Goal: Information Seeking & Learning: Learn about a topic

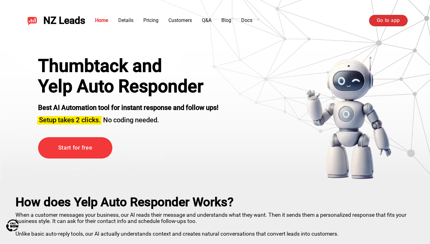
click at [384, 25] on link "Go to app" at bounding box center [388, 20] width 39 height 11
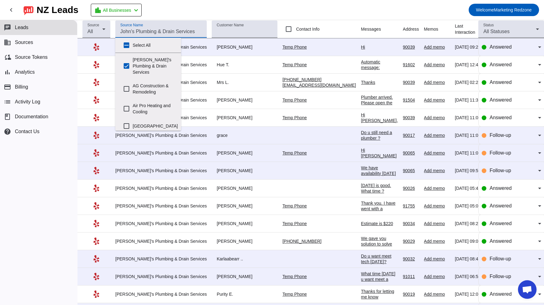
click at [150, 28] on input "Source Name" at bounding box center [160, 31] width 81 height 7
click at [128, 60] on input "[PERSON_NAME]'s Plumbing & Drain Services" at bounding box center [126, 66] width 12 height 12
checkbox input "false"
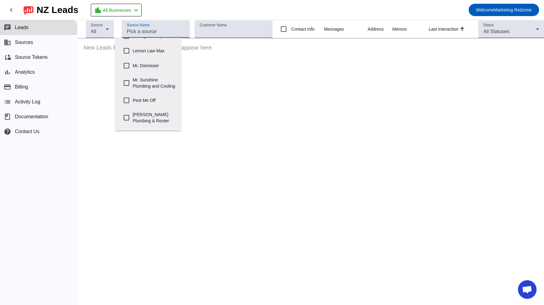
scroll to position [252, 0]
click at [124, 86] on input "Mr. Sunshine Plumbing and Cooling" at bounding box center [126, 80] width 12 height 12
checkbox input "true"
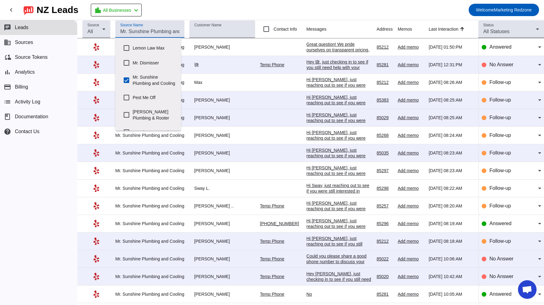
click at [357, 14] on mat-toolbar-row "chevron_left NZ Leads location_city All Businesses chevron_left Welcome Marketi…" at bounding box center [272, 10] width 544 height 20
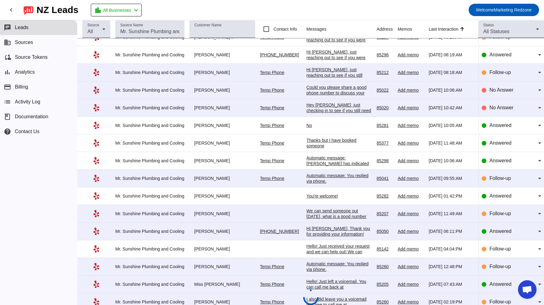
scroll to position [171, 0]
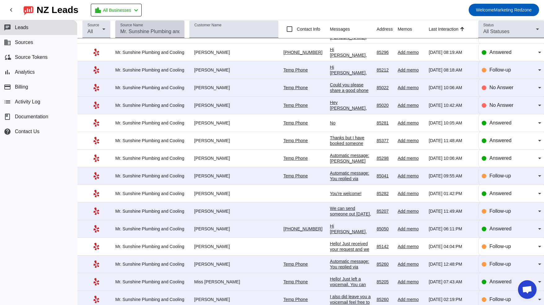
click at [137, 32] on input "Source Name" at bounding box center [149, 31] width 59 height 7
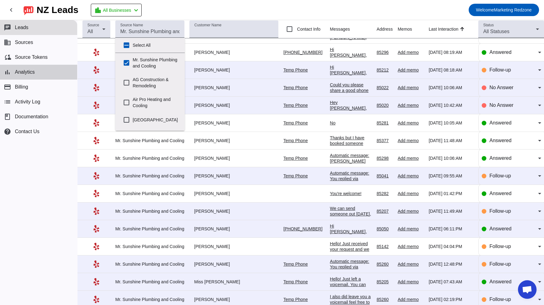
click at [37, 75] on button "bar_chart Analytics" at bounding box center [38, 72] width 77 height 15
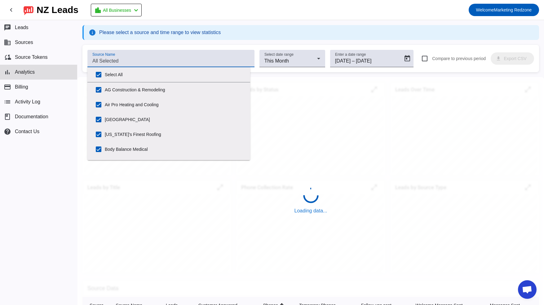
click at [196, 64] on input "Source Name" at bounding box center [170, 60] width 157 height 7
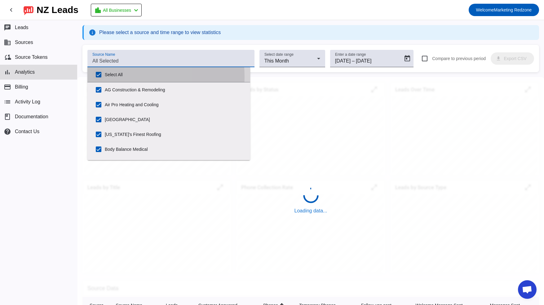
drag, startPoint x: 100, startPoint y: 77, endPoint x: 113, endPoint y: 76, distance: 13.1
click at [100, 77] on input "Select All" at bounding box center [98, 74] width 12 height 12
checkbox input "false"
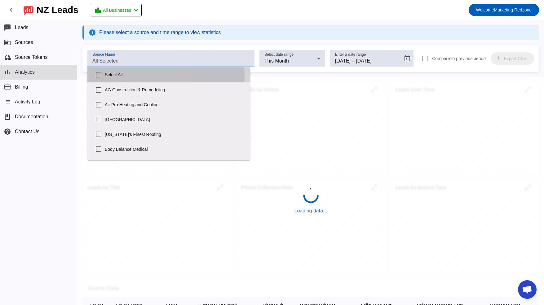
checkbox input "false"
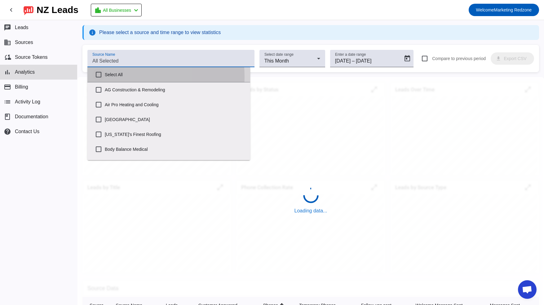
checkbox input "false"
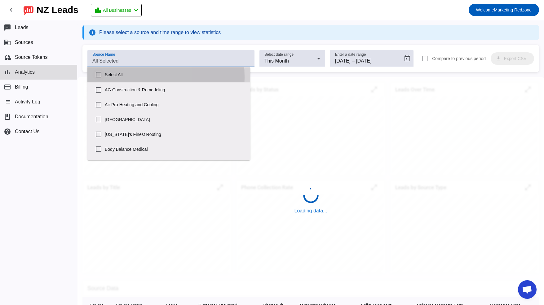
checkbox input "false"
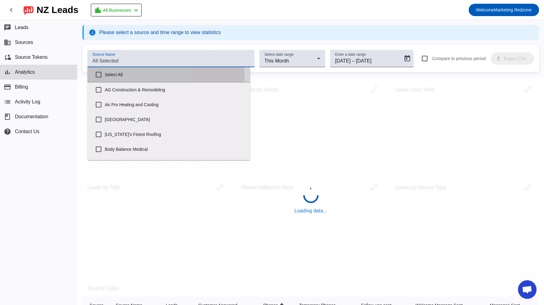
checkbox input "false"
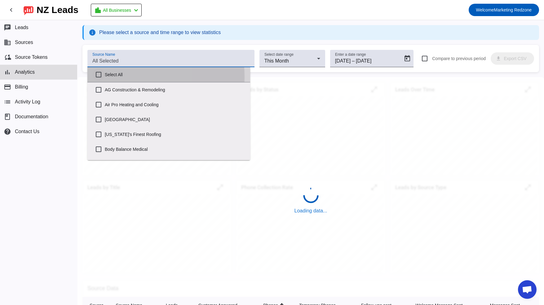
checkbox input "false"
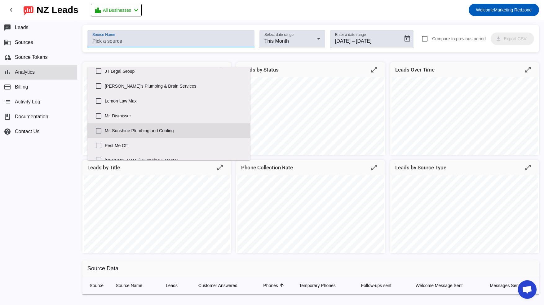
scroll to position [198, 0]
click at [102, 128] on input "Mr. Sunshine Plumbing and Cooling" at bounding box center [98, 130] width 12 height 12
checkbox input "true"
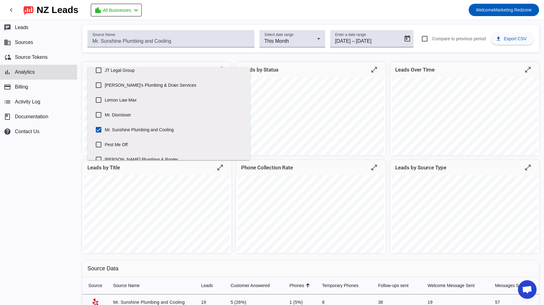
click at [385, 186] on div "Hours/Weekday open_in_full Leads by Status open_in_full Leads Over Time open_in…" at bounding box center [310, 156] width 466 height 198
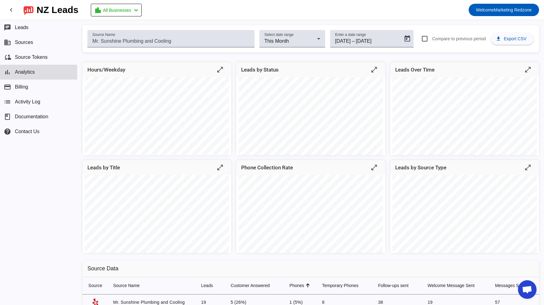
scroll to position [22, 0]
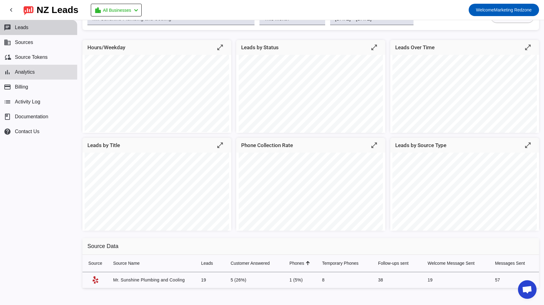
click at [21, 27] on span "Leads" at bounding box center [22, 28] width 14 height 6
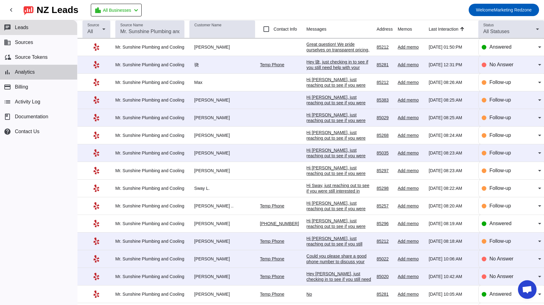
click at [37, 73] on button "bar_chart Analytics" at bounding box center [38, 72] width 77 height 15
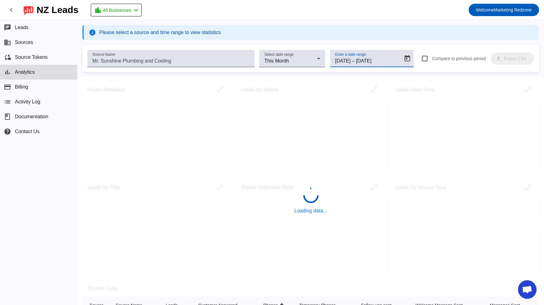
click at [365, 59] on input "9/30/2025" at bounding box center [371, 60] width 31 height 7
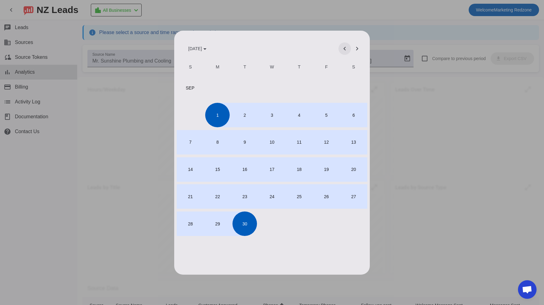
click at [343, 47] on span "Previous month" at bounding box center [344, 48] width 15 height 15
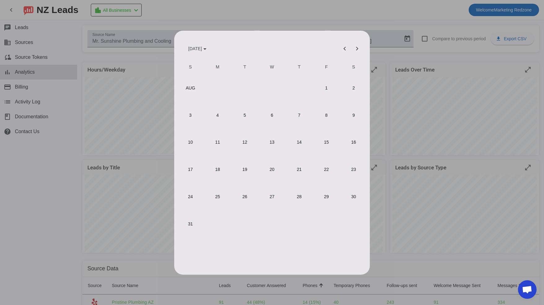
click at [328, 86] on span "1" at bounding box center [326, 88] width 24 height 24
type input "8/1/2025"
click at [360, 48] on span "Next month" at bounding box center [356, 48] width 15 height 15
click at [328, 142] on span "12" at bounding box center [326, 142] width 24 height 24
type input "9/12/2025"
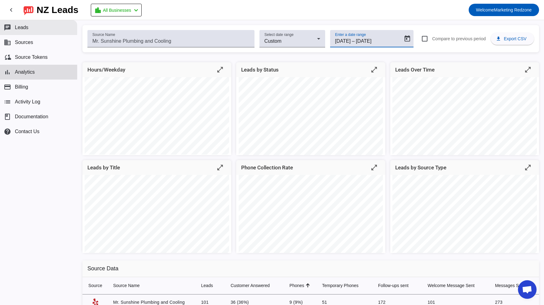
click at [34, 28] on button "chat Leads" at bounding box center [38, 27] width 77 height 15
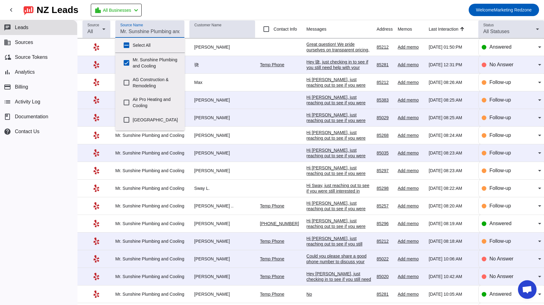
click at [149, 28] on input "Source Name" at bounding box center [149, 31] width 59 height 7
drag, startPoint x: 128, startPoint y: 67, endPoint x: 147, endPoint y: 58, distance: 20.9
click at [128, 67] on input "Mr. Sunshine Plumbing and Cooling" at bounding box center [126, 63] width 12 height 12
checkbox input "false"
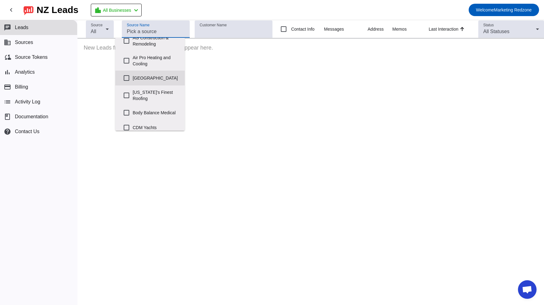
scroll to position [44, 0]
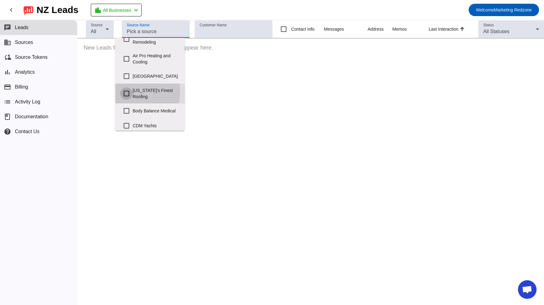
click at [122, 100] on input "Arizona's Finest Roofing" at bounding box center [126, 93] width 12 height 12
checkbox input "true"
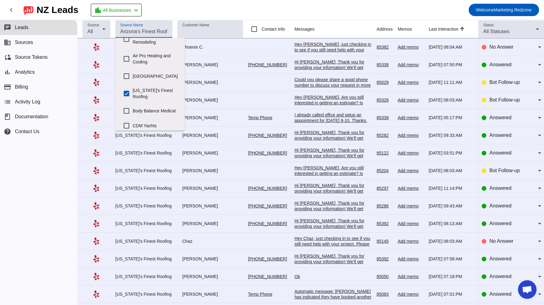
click at [298, 7] on mat-toolbar-row "chevron_left NZ Leads location_city All Businesses chevron_left Welcome Marketi…" at bounding box center [272, 10] width 544 height 20
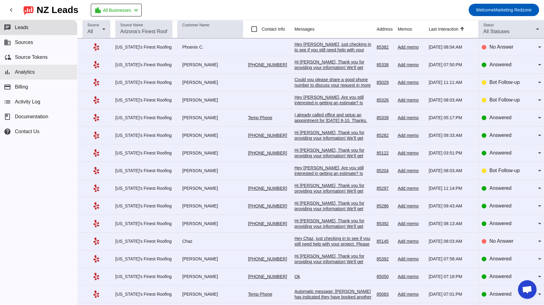
click at [20, 70] on span "Analytics" at bounding box center [25, 72] width 20 height 6
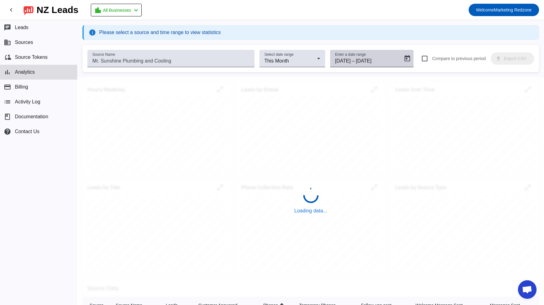
click at [360, 65] on div "Enter a date range 9/1/2025 9/1/2025 – 9/30/2025 9/30/2025" at bounding box center [367, 58] width 65 height 17
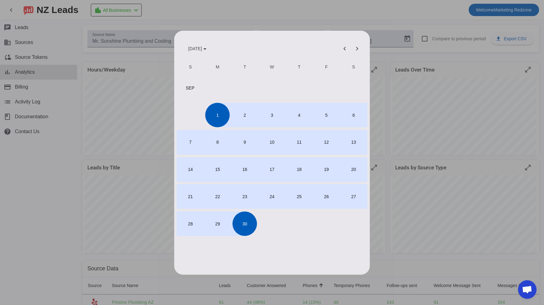
click at [331, 45] on div "SEP 2025 SEP 2025" at bounding box center [272, 48] width 182 height 12
click at [344, 48] on span "Previous month" at bounding box center [344, 48] width 15 height 15
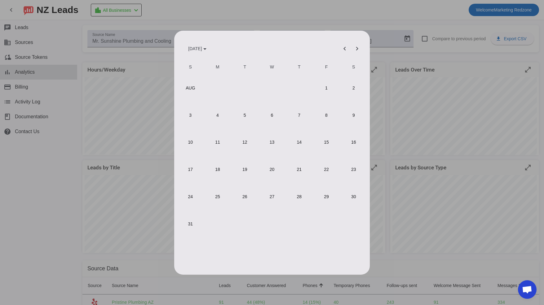
click at [325, 85] on span "1" at bounding box center [326, 88] width 24 height 24
type input "8/1/2025"
click at [356, 49] on span "Next month" at bounding box center [356, 48] width 15 height 15
click at [318, 138] on span "12" at bounding box center [326, 142] width 24 height 24
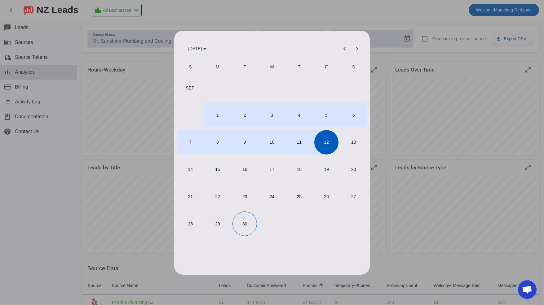
type input "9/12/2025"
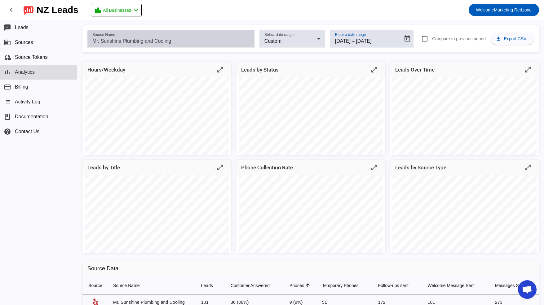
click at [119, 45] on div "Source Name" at bounding box center [170, 38] width 157 height 17
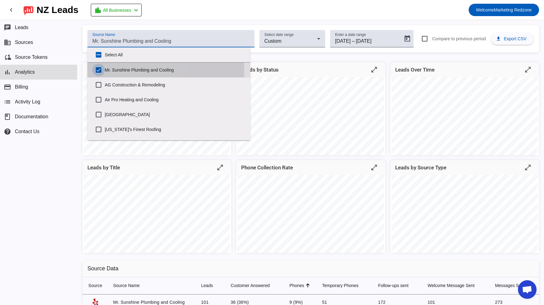
click at [97, 69] on input "Mr. Sunshine Plumbing and Cooling" at bounding box center [98, 70] width 12 height 12
checkbox input "false"
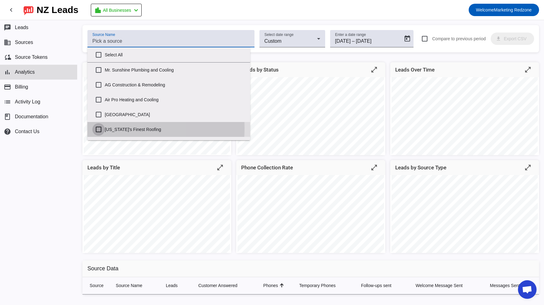
click at [97, 128] on input "Arizona's Finest Roofing" at bounding box center [98, 129] width 12 height 12
checkbox input "true"
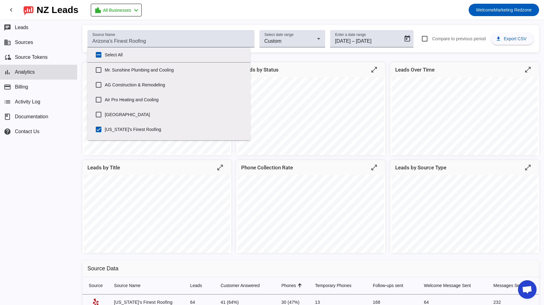
click at [41, 217] on div "chat Leads business Sources cloud_sync Source Tokens bar_chart Analytics paymen…" at bounding box center [38, 162] width 77 height 285
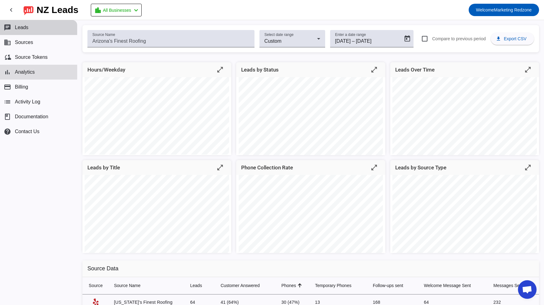
click at [24, 29] on span "Leads" at bounding box center [22, 28] width 14 height 6
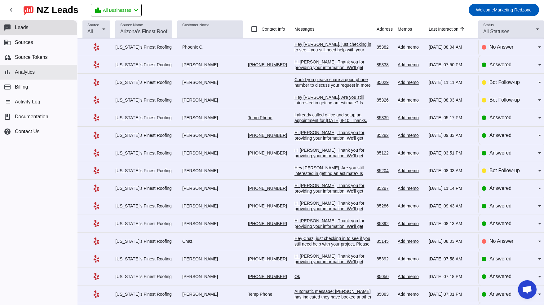
click at [30, 73] on span "Analytics" at bounding box center [25, 72] width 20 height 6
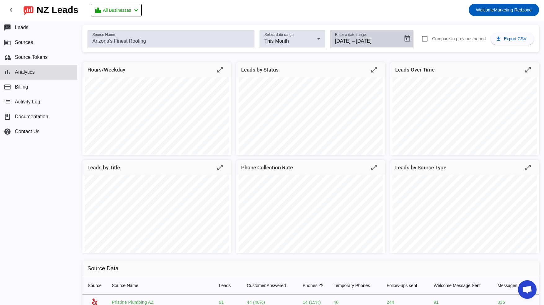
click at [352, 39] on span "–" at bounding box center [353, 40] width 3 height 7
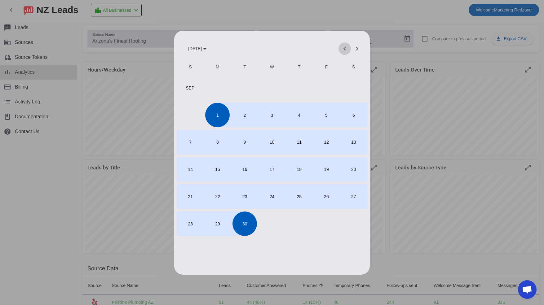
click at [340, 51] on span "Previous month" at bounding box center [344, 48] width 15 height 15
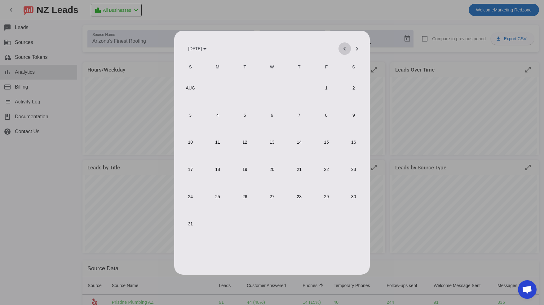
click at [340, 51] on span "Previous month" at bounding box center [344, 48] width 15 height 15
click at [341, 50] on span "Previous month" at bounding box center [344, 48] width 15 height 15
click at [186, 111] on span "1" at bounding box center [190, 115] width 24 height 24
type input "6/1/2025"
click at [355, 47] on span "Next month" at bounding box center [356, 48] width 15 height 15
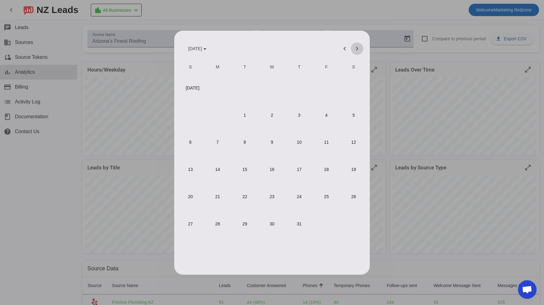
click at [355, 47] on span "Next month" at bounding box center [356, 48] width 15 height 15
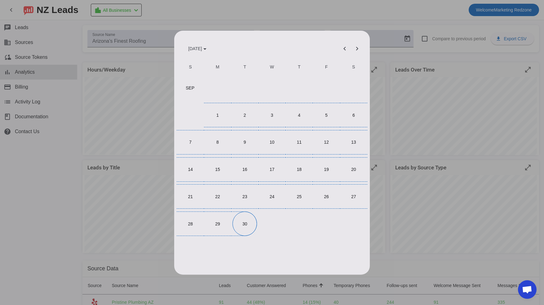
click at [243, 225] on span "30" at bounding box center [244, 224] width 24 height 24
type input "9/30/2025"
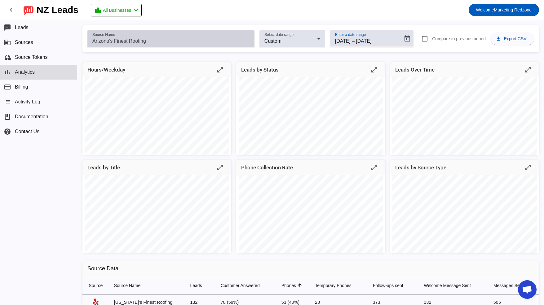
click at [187, 37] on input "Source Name" at bounding box center [170, 40] width 157 height 7
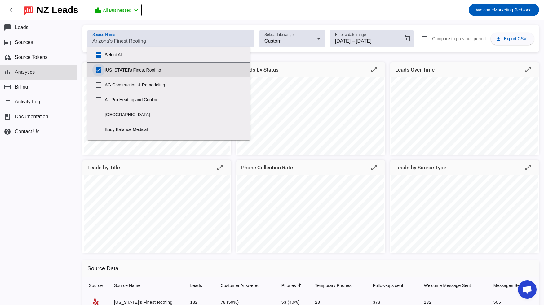
click at [102, 68] on input "Arizona's Finest Roofing" at bounding box center [98, 70] width 12 height 12
checkbox input "false"
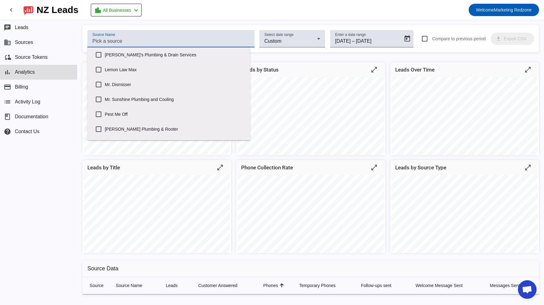
scroll to position [216, 0]
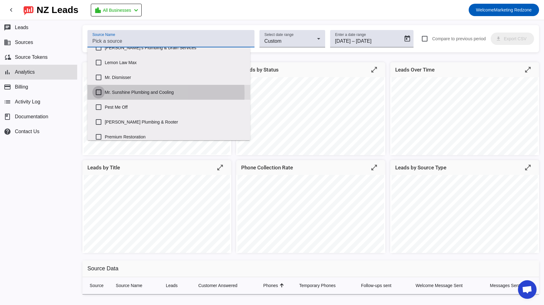
click at [98, 93] on input "Mr. Sunshine Plumbing and Cooling" at bounding box center [98, 92] width 12 height 12
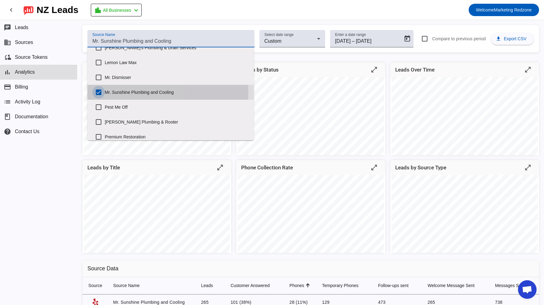
click at [98, 91] on input "Mr. Sunshine Plumbing and Cooling" at bounding box center [98, 92] width 12 height 12
checkbox input "false"
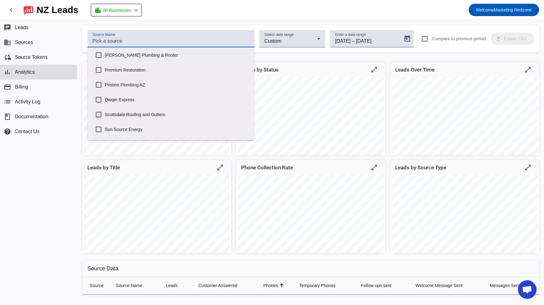
scroll to position [284, 0]
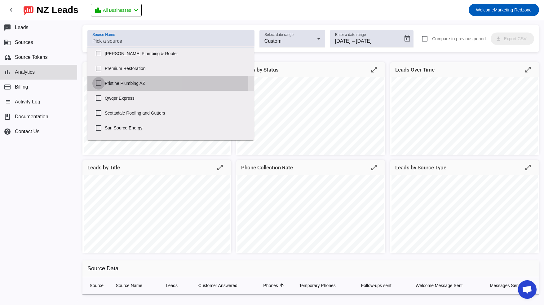
click at [97, 81] on input "Pristine Plumbing AZ" at bounding box center [98, 83] width 12 height 12
checkbox input "true"
